Goal: Transaction & Acquisition: Obtain resource

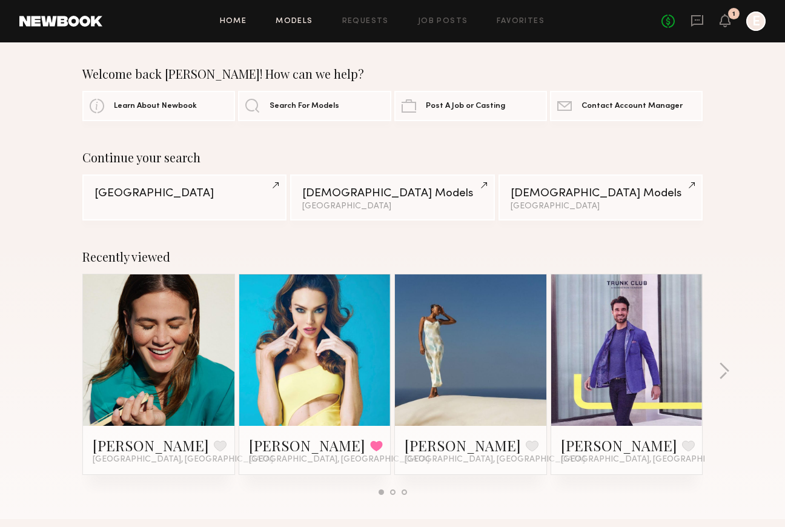
click at [296, 19] on link "Models" at bounding box center [294, 22] width 37 height 8
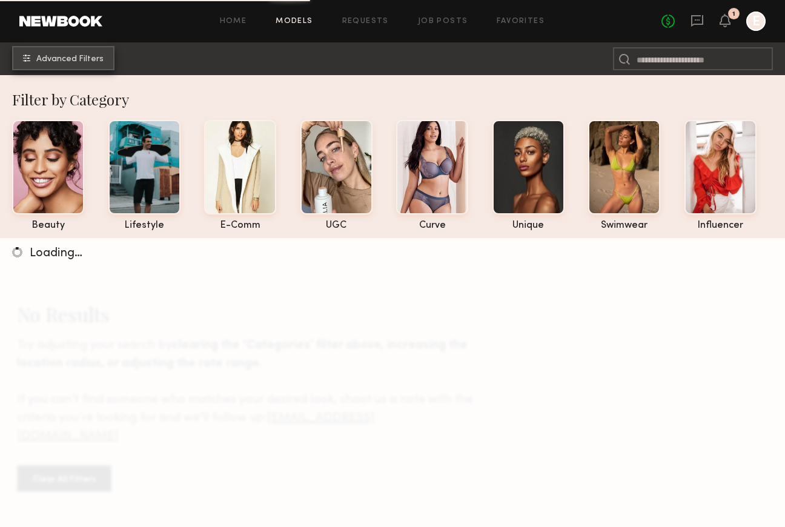
click at [95, 62] on span "Advanced Filters" at bounding box center [69, 59] width 67 height 8
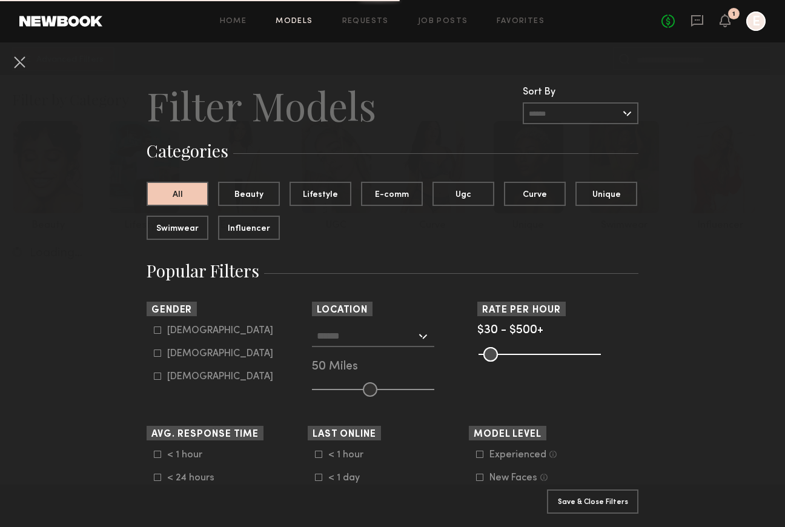
click at [336, 335] on input "text" at bounding box center [366, 335] width 99 height 21
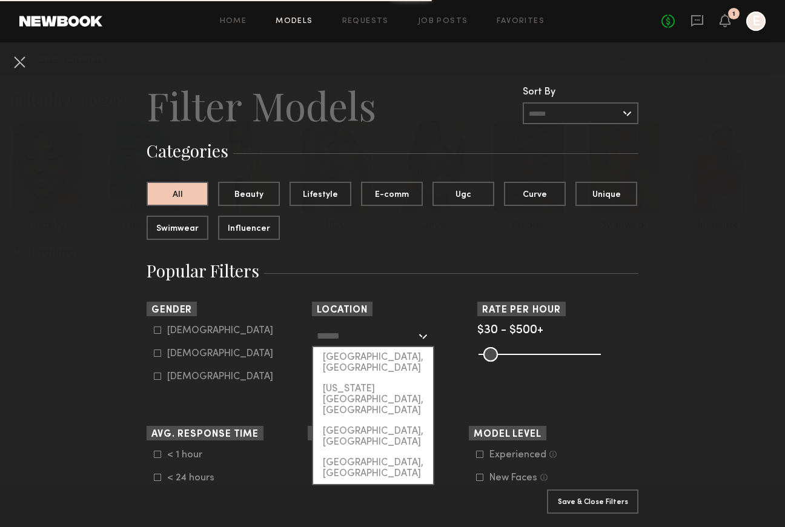
type input "*"
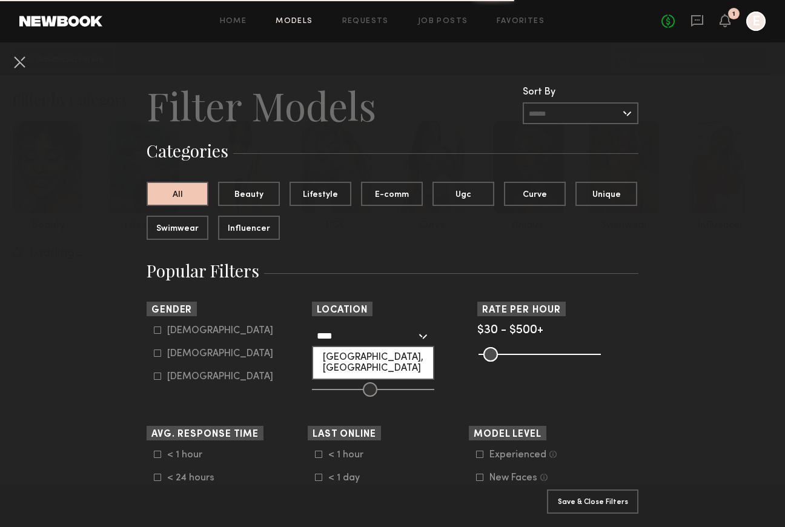
click at [371, 360] on div "[GEOGRAPHIC_DATA], [GEOGRAPHIC_DATA]" at bounding box center [373, 363] width 120 height 32
type input "**********"
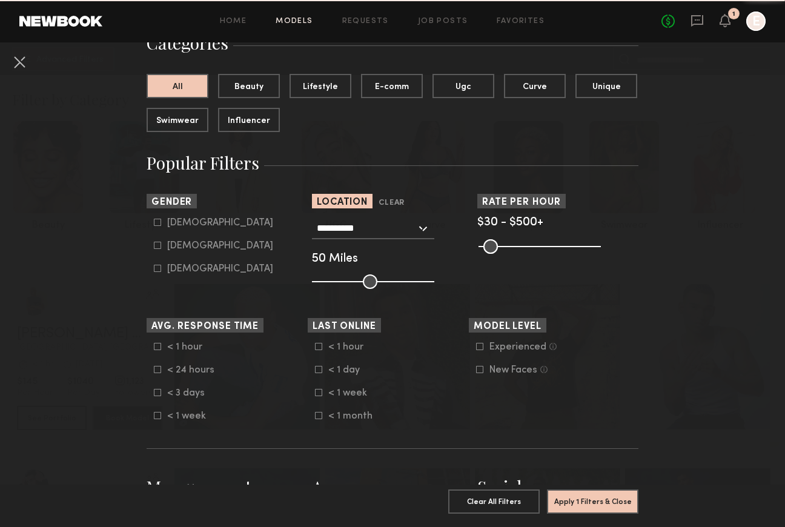
scroll to position [204, 0]
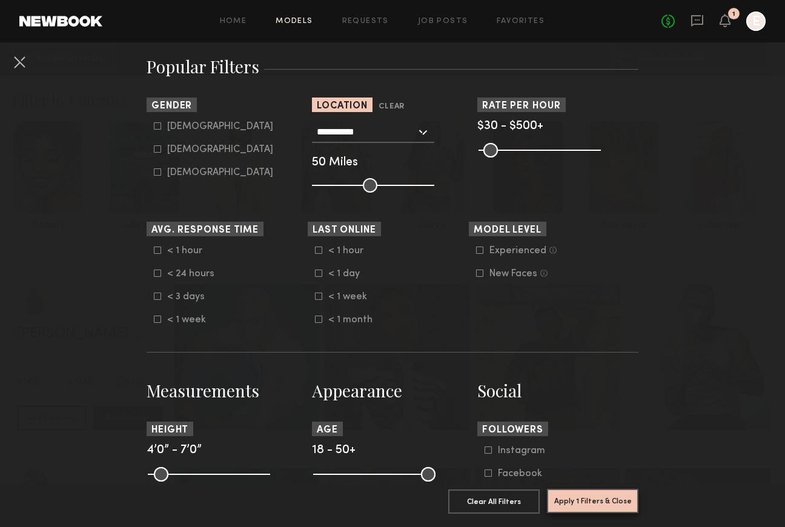
click at [586, 505] on button "Apply 1 Filters & Close" at bounding box center [592, 501] width 91 height 24
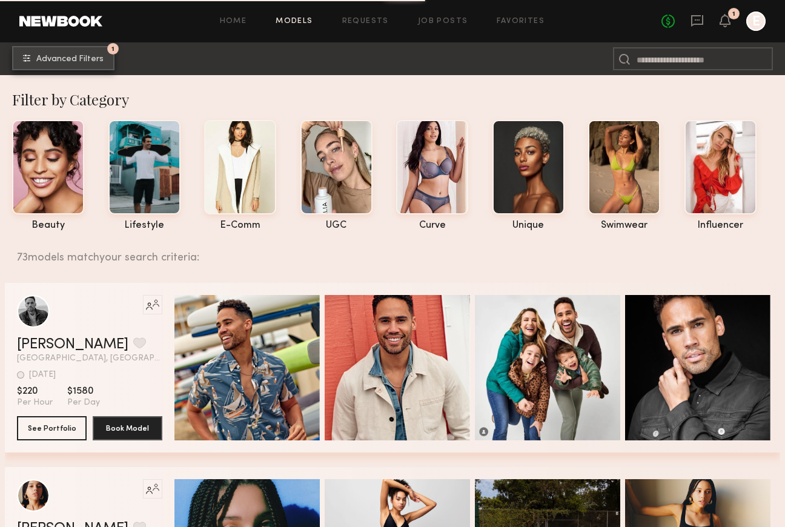
click at [90, 58] on span "Advanced Filters" at bounding box center [69, 59] width 67 height 8
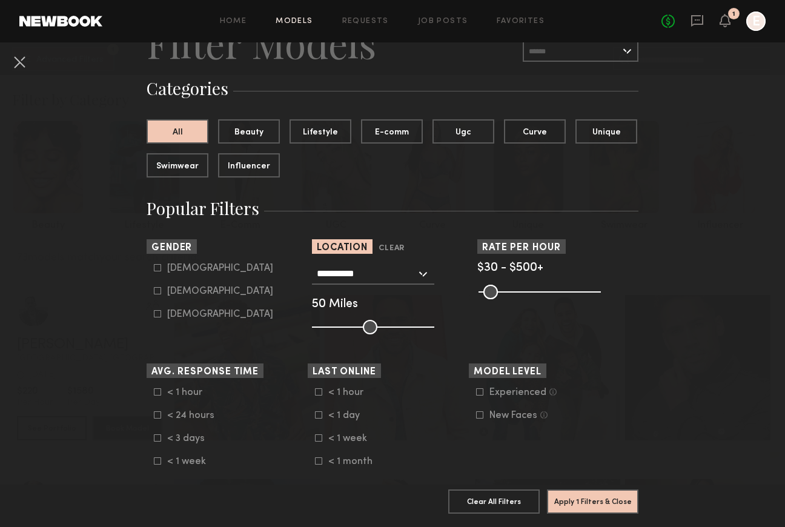
scroll to position [153, 0]
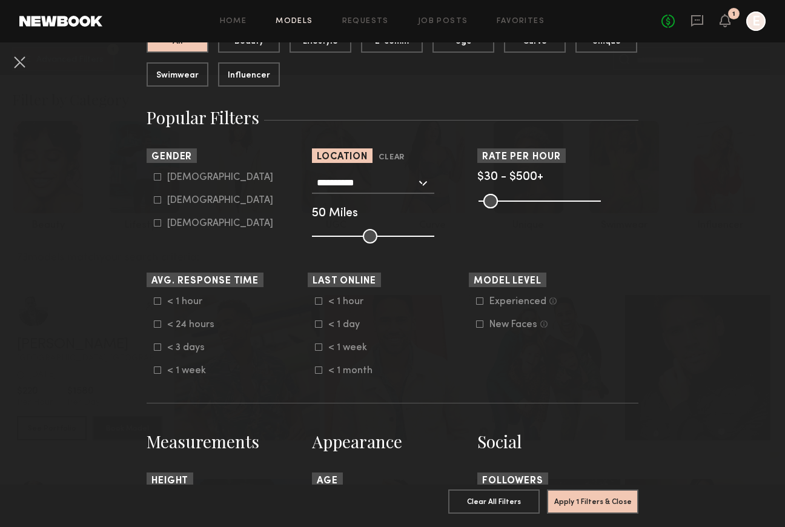
click at [159, 178] on icon at bounding box center [157, 176] width 7 height 7
type input "*"
click at [576, 502] on button "Apply 2 Filters & Close" at bounding box center [592, 501] width 91 height 24
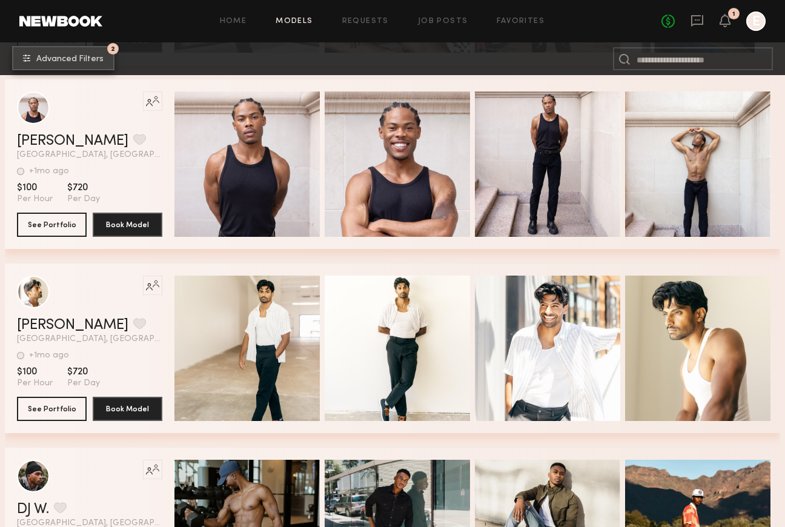
scroll to position [917, 0]
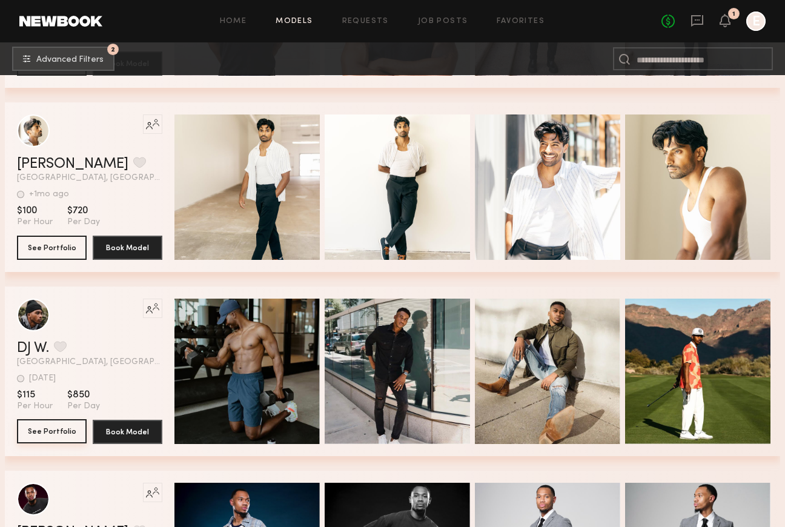
click at [41, 429] on button "See Portfolio" at bounding box center [52, 431] width 70 height 24
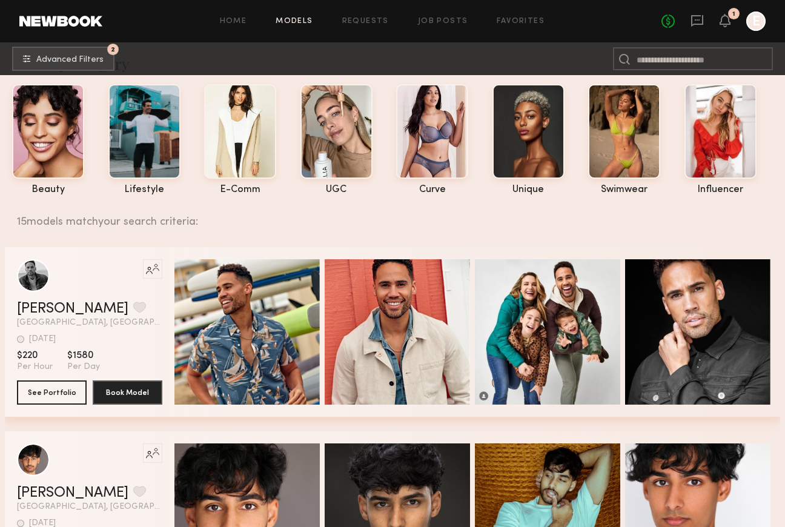
scroll to position [35, 0]
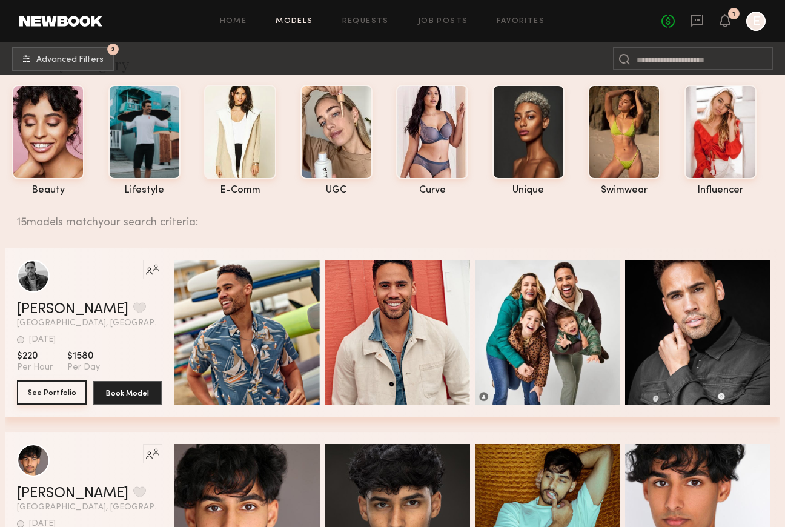
click at [55, 384] on button "See Portfolio" at bounding box center [52, 393] width 70 height 24
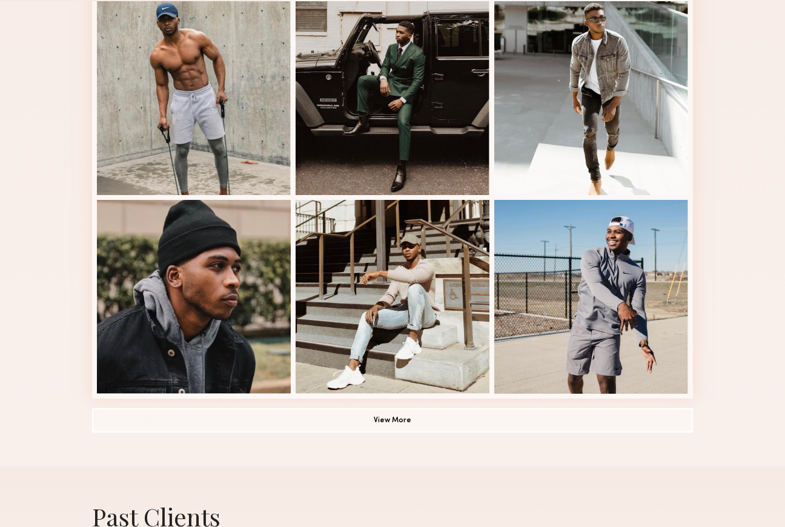
scroll to position [713, 0]
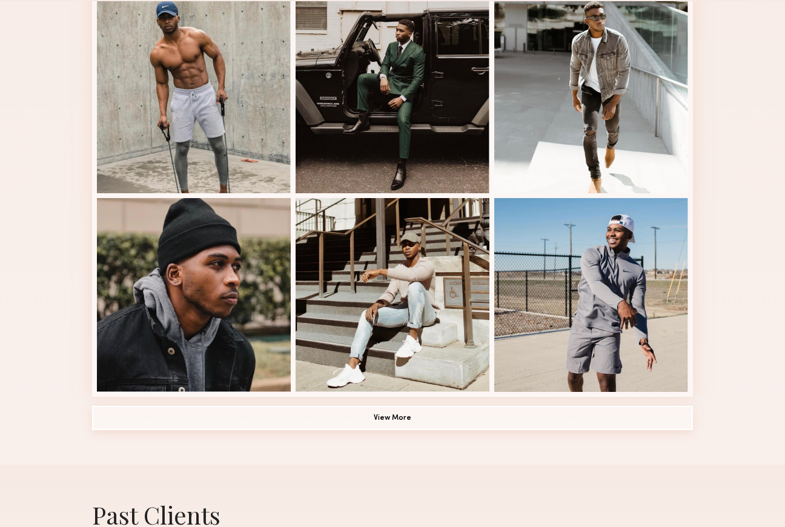
click at [386, 422] on button "View More" at bounding box center [392, 418] width 601 height 24
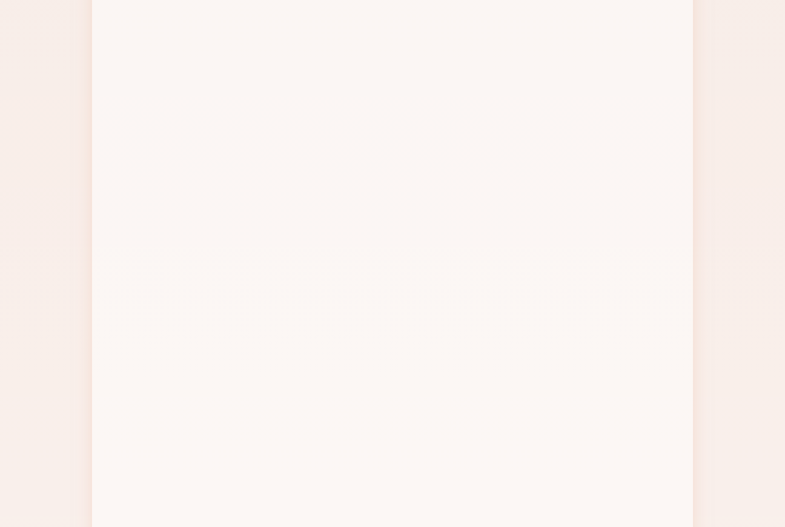
scroll to position [1384, 0]
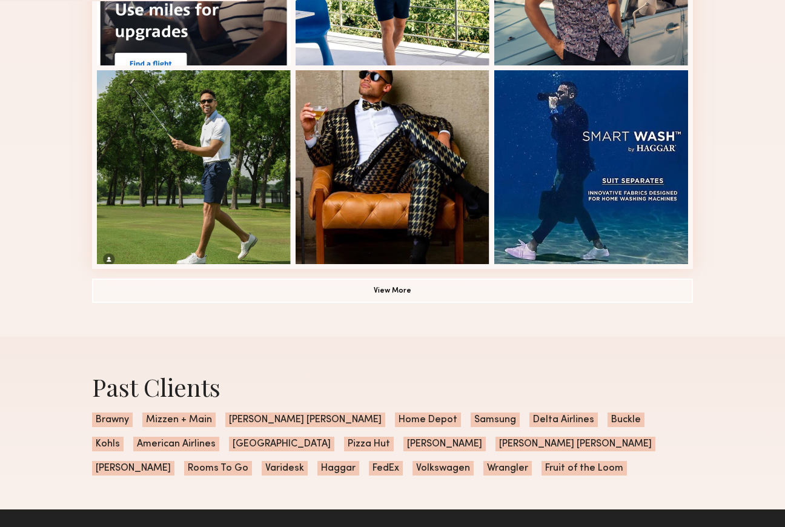
scroll to position [842, 0]
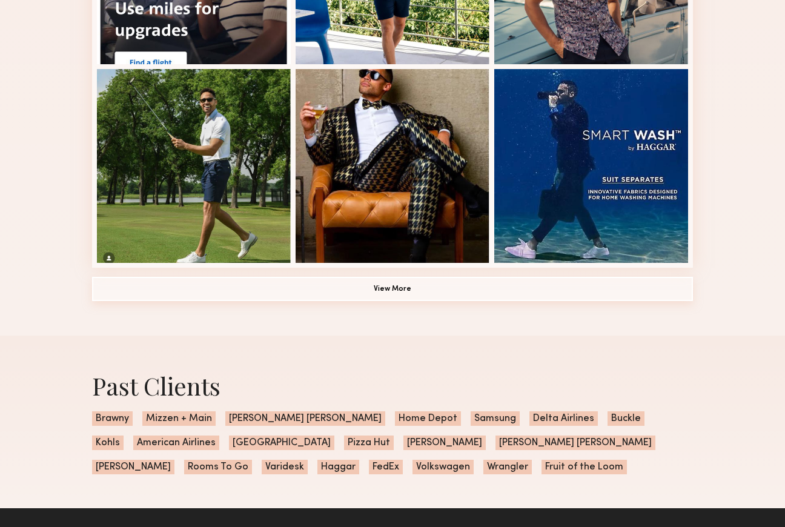
click at [416, 297] on button "View More" at bounding box center [392, 289] width 601 height 24
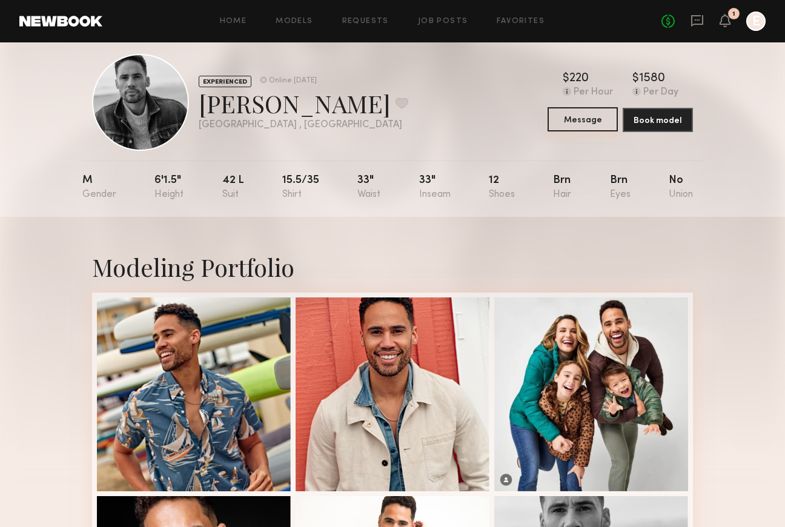
scroll to position [11, 0]
